Goal: Task Accomplishment & Management: Use online tool/utility

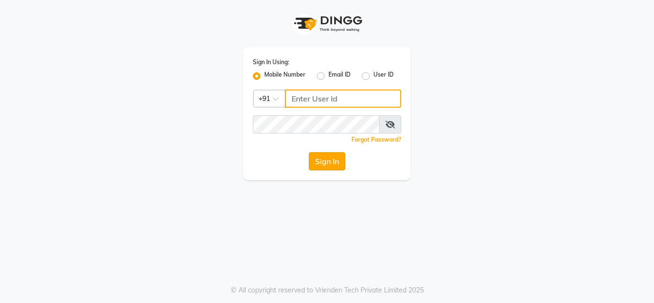
type input "8177867332"
click at [330, 167] on button "Sign In" at bounding box center [327, 161] width 36 height 18
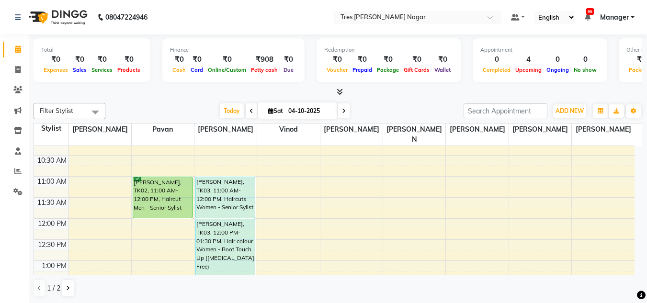
scroll to position [48, 0]
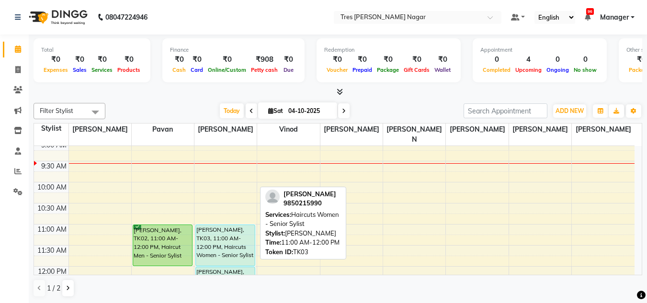
click at [224, 242] on div "[PERSON_NAME], TK03, 11:00 AM-12:00 PM, Haircuts Women - Senior Sylist" at bounding box center [225, 245] width 59 height 41
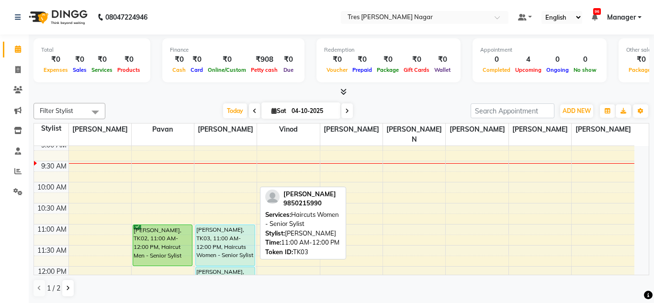
select select "5"
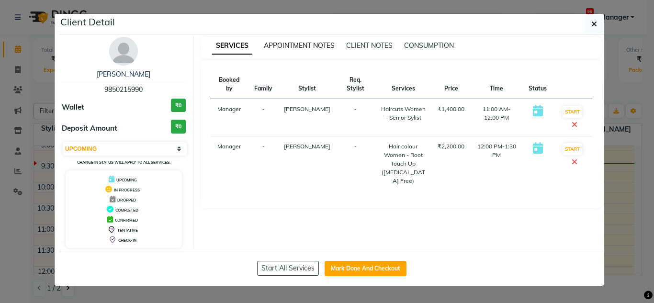
click at [294, 45] on span "APPOINTMENT NOTES" at bounding box center [299, 45] width 71 height 9
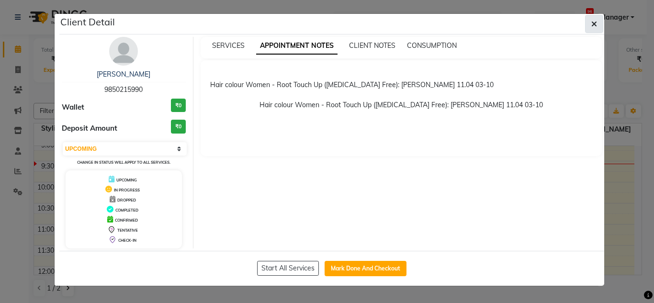
click at [592, 22] on icon "button" at bounding box center [595, 24] width 6 height 8
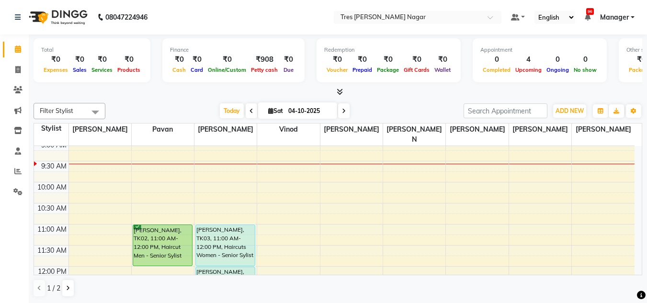
click at [343, 113] on icon at bounding box center [344, 111] width 4 height 6
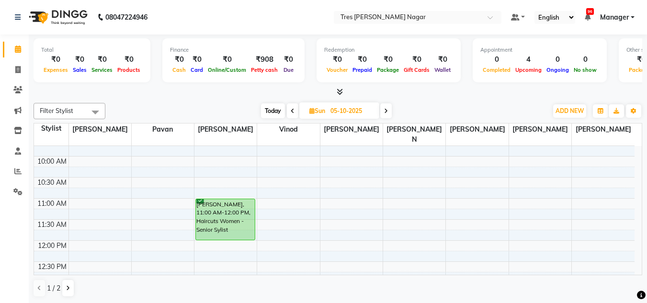
scroll to position [91, 0]
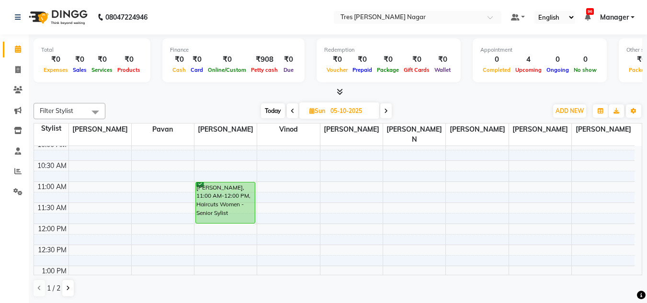
click at [383, 110] on span at bounding box center [385, 110] width 11 height 15
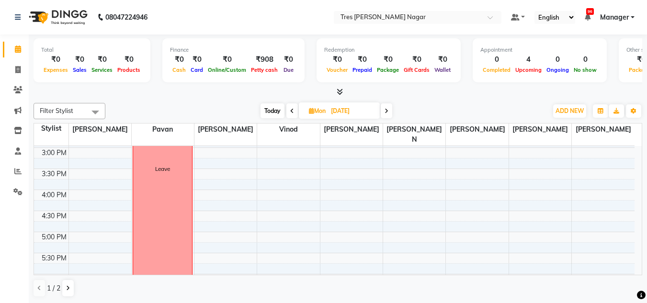
scroll to position [378, 0]
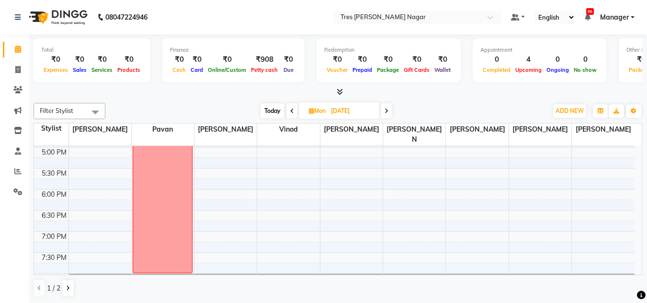
click at [387, 111] on icon at bounding box center [387, 111] width 4 height 6
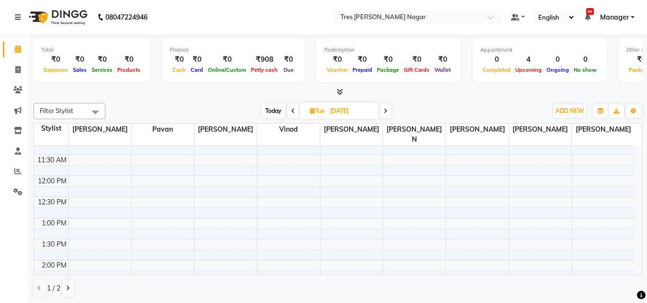
scroll to position [0, 0]
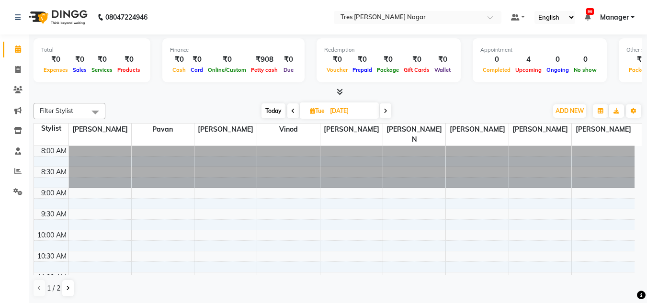
click at [389, 108] on span at bounding box center [385, 110] width 11 height 15
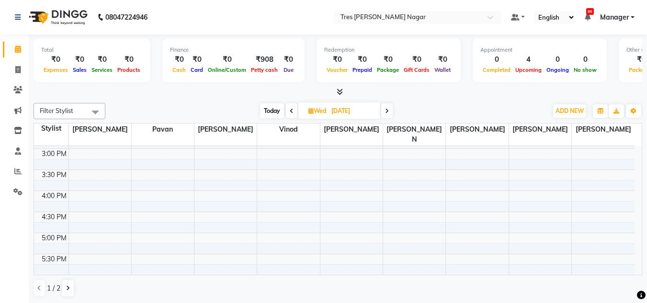
scroll to position [378, 0]
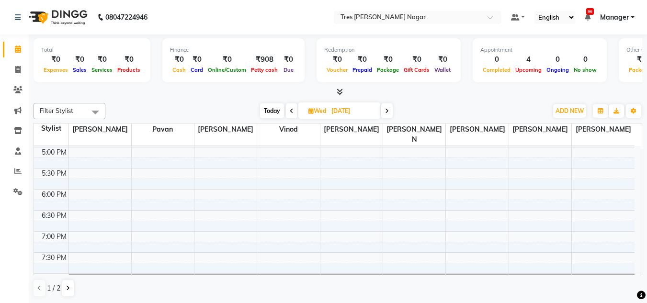
click at [388, 111] on icon at bounding box center [387, 111] width 4 height 6
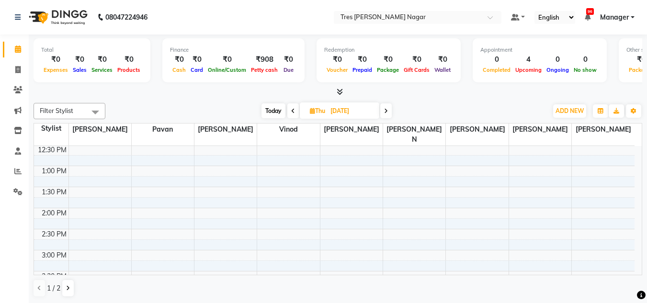
scroll to position [234, 0]
click at [273, 114] on span "Today" at bounding box center [274, 110] width 24 height 15
type input "04-10-2025"
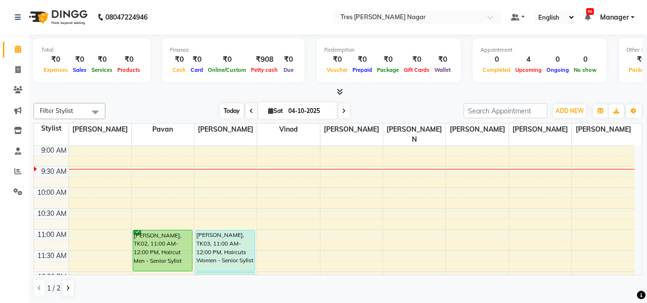
click at [236, 110] on span "Today" at bounding box center [232, 110] width 24 height 15
